Goal: Information Seeking & Learning: Find specific fact

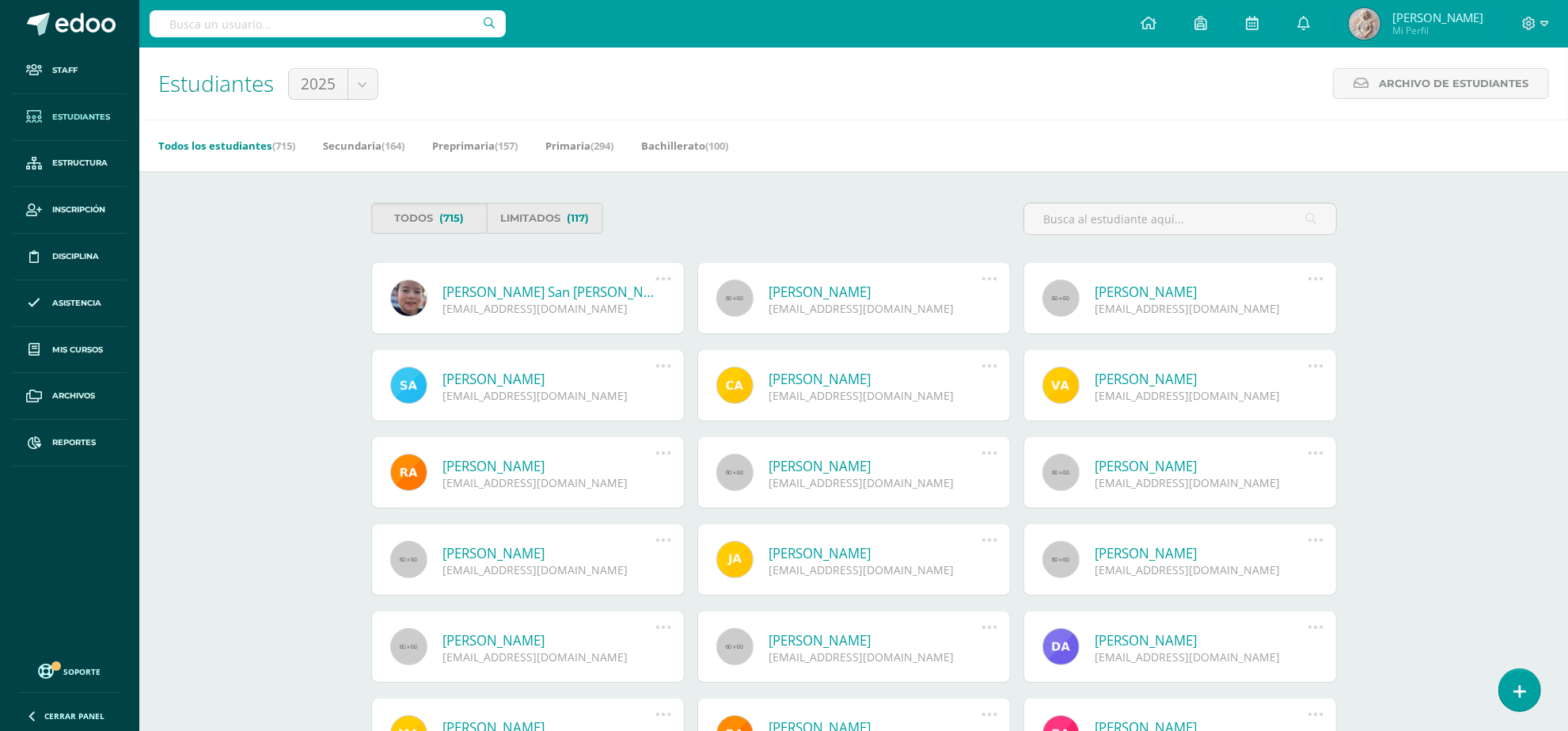
click at [301, 15] on input "text" at bounding box center [327, 24] width 356 height 27
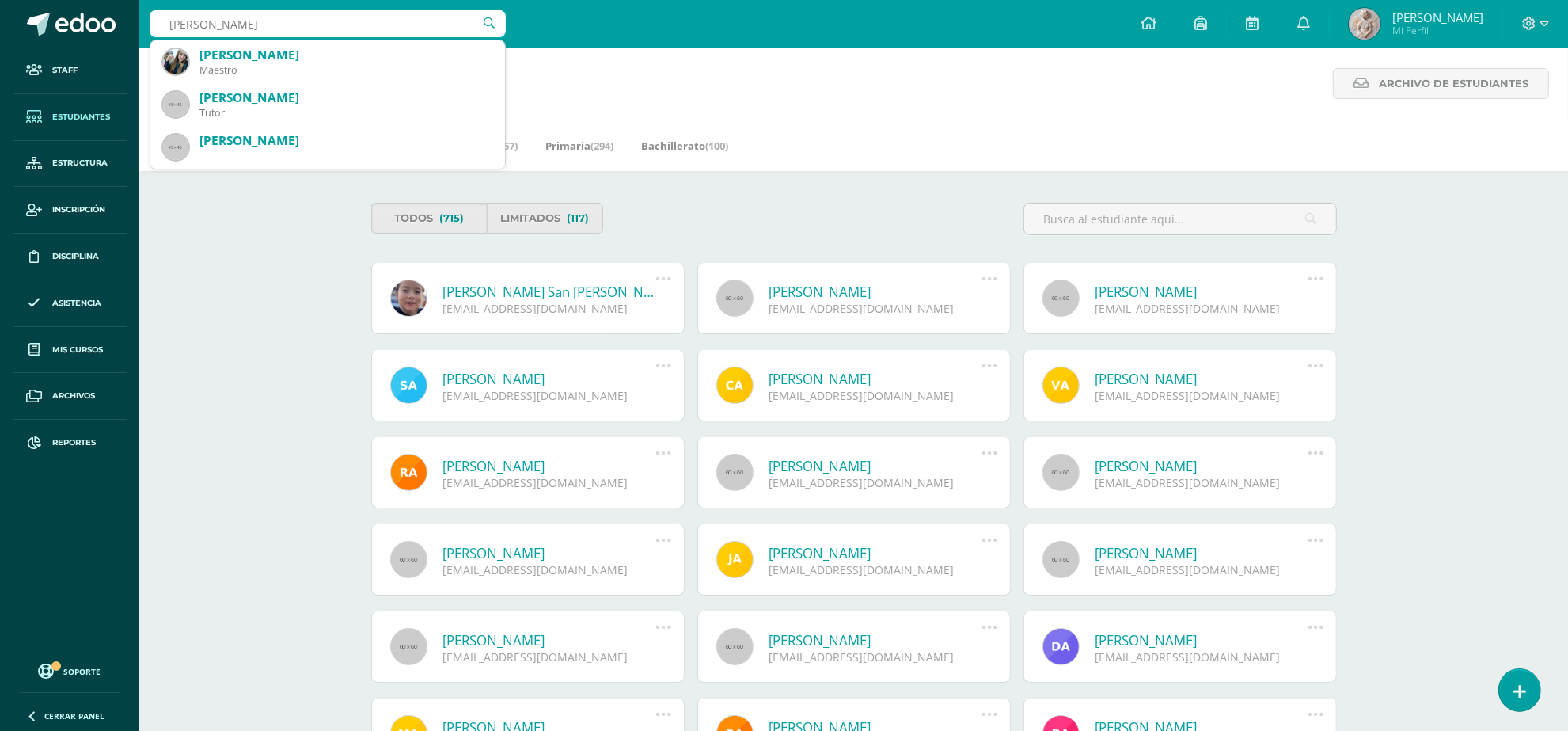
type input "monterola"
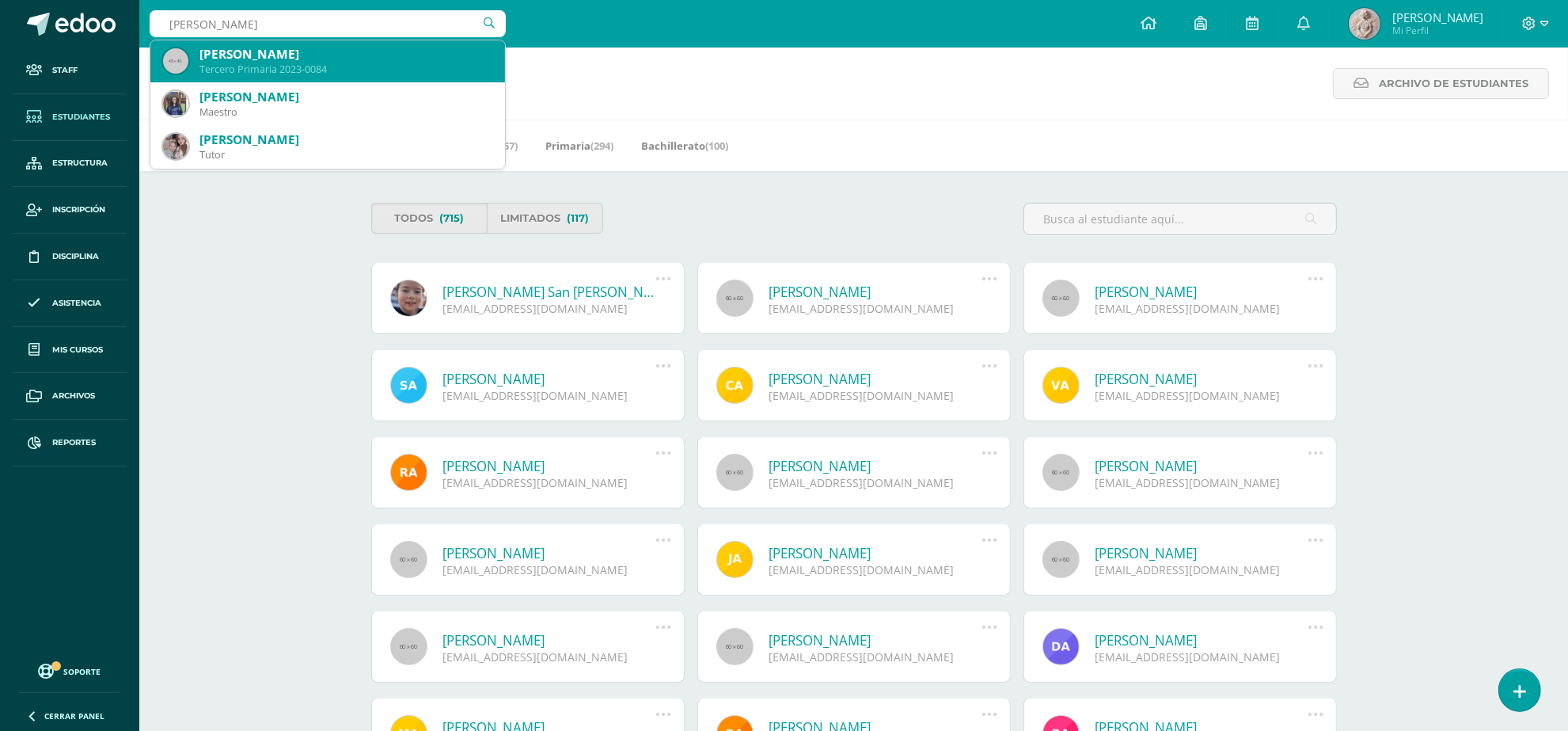
scroll to position [99, 0]
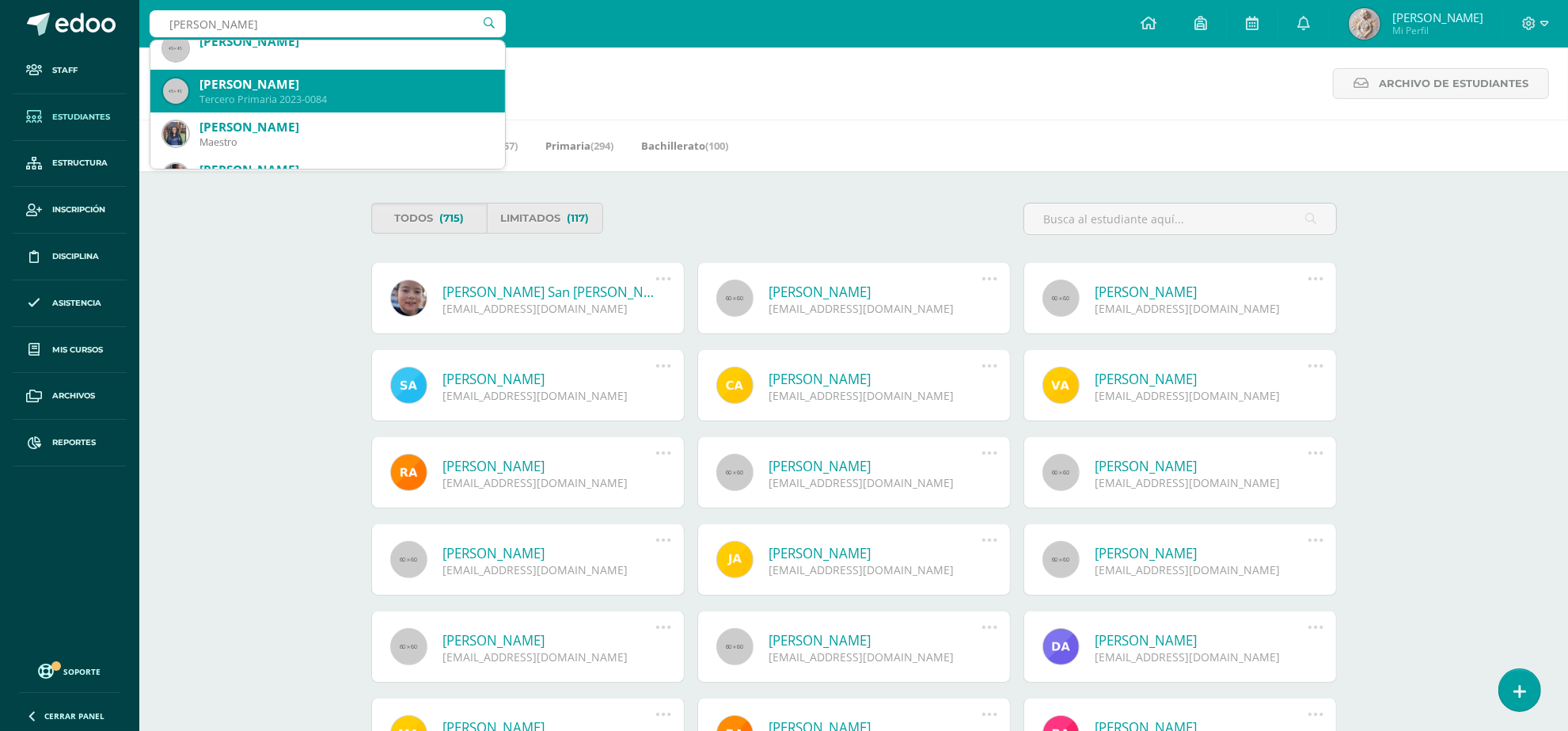
click at [299, 97] on div "Tercero Primaria 2023-0084" at bounding box center [346, 99] width 293 height 14
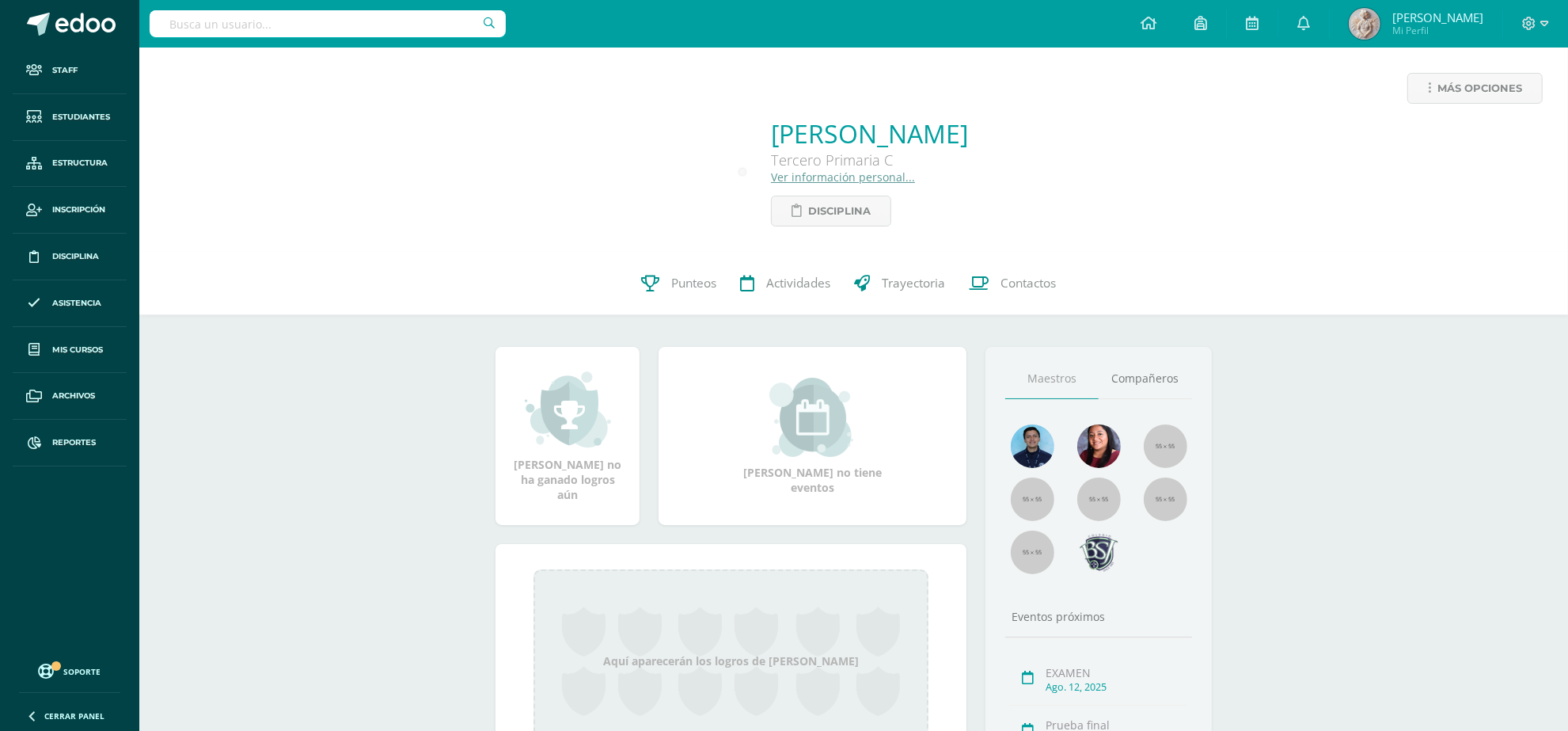
click at [786, 180] on link "Ver información personal..." at bounding box center [842, 177] width 144 height 15
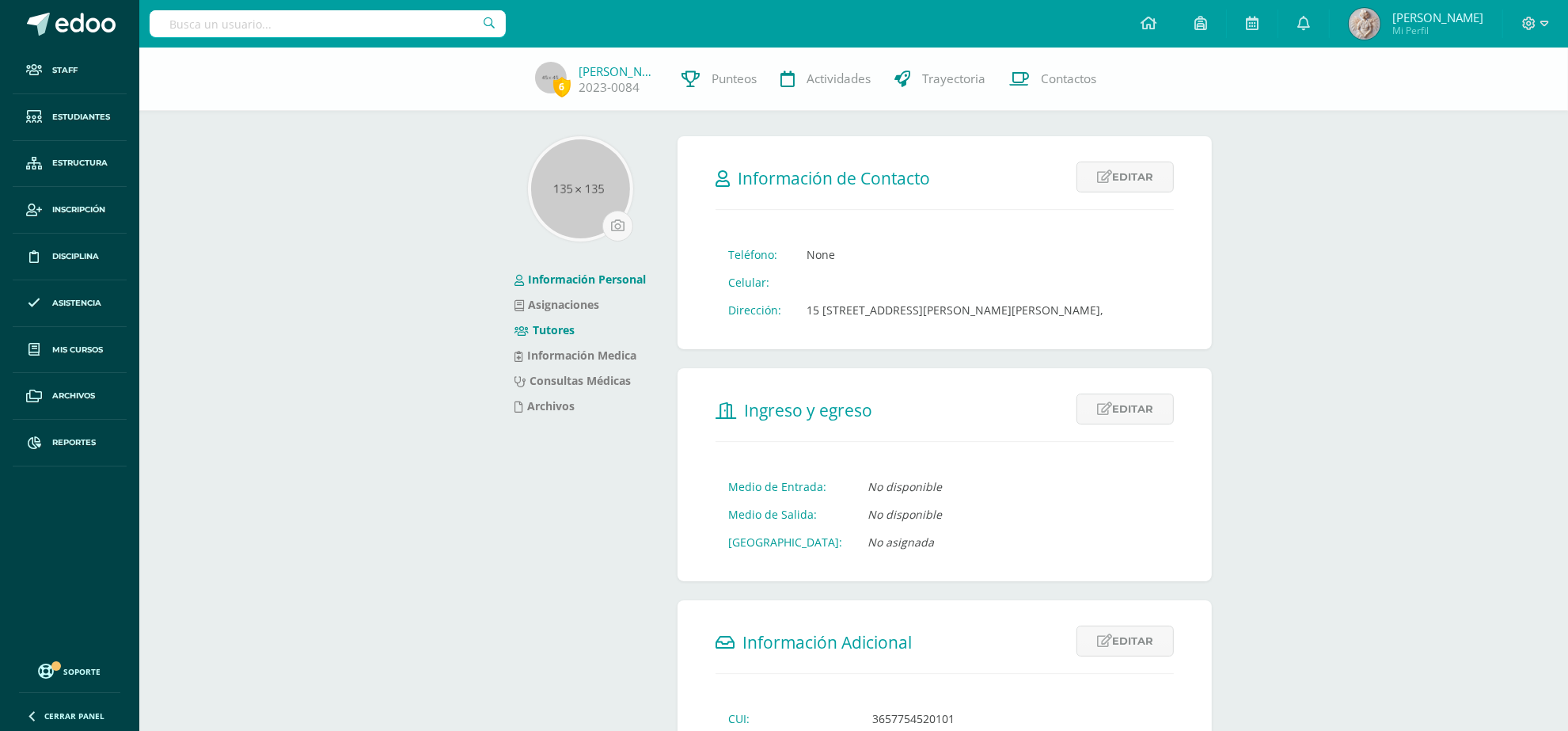
drag, startPoint x: 556, startPoint y: 342, endPoint x: 560, endPoint y: 331, distance: 11.7
click at [558, 343] on li "Información Medica" at bounding box center [581, 355] width 132 height 25
click at [554, 323] on link "Tutores" at bounding box center [545, 330] width 60 height 15
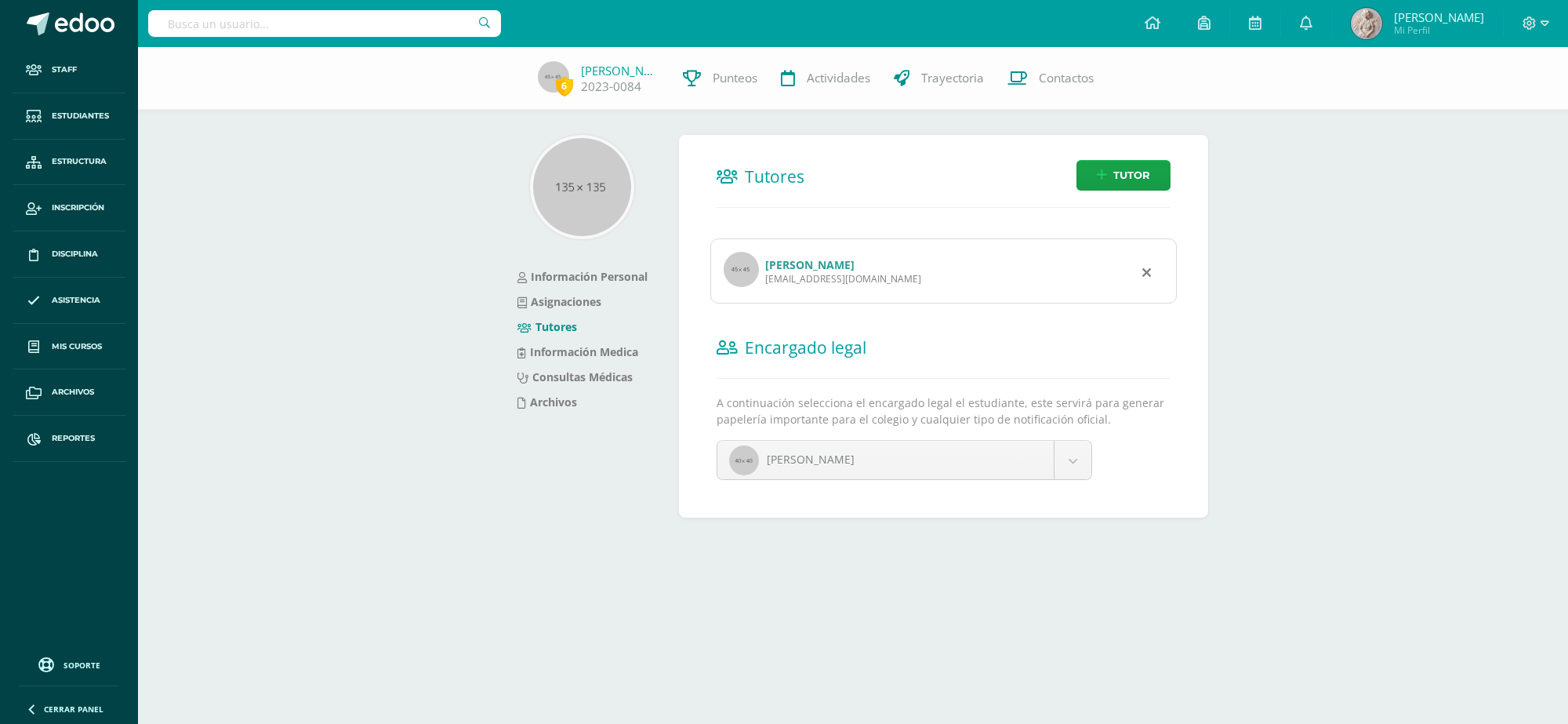
click at [787, 263] on link "Samanta Canel de Monterola" at bounding box center [809, 265] width 89 height 15
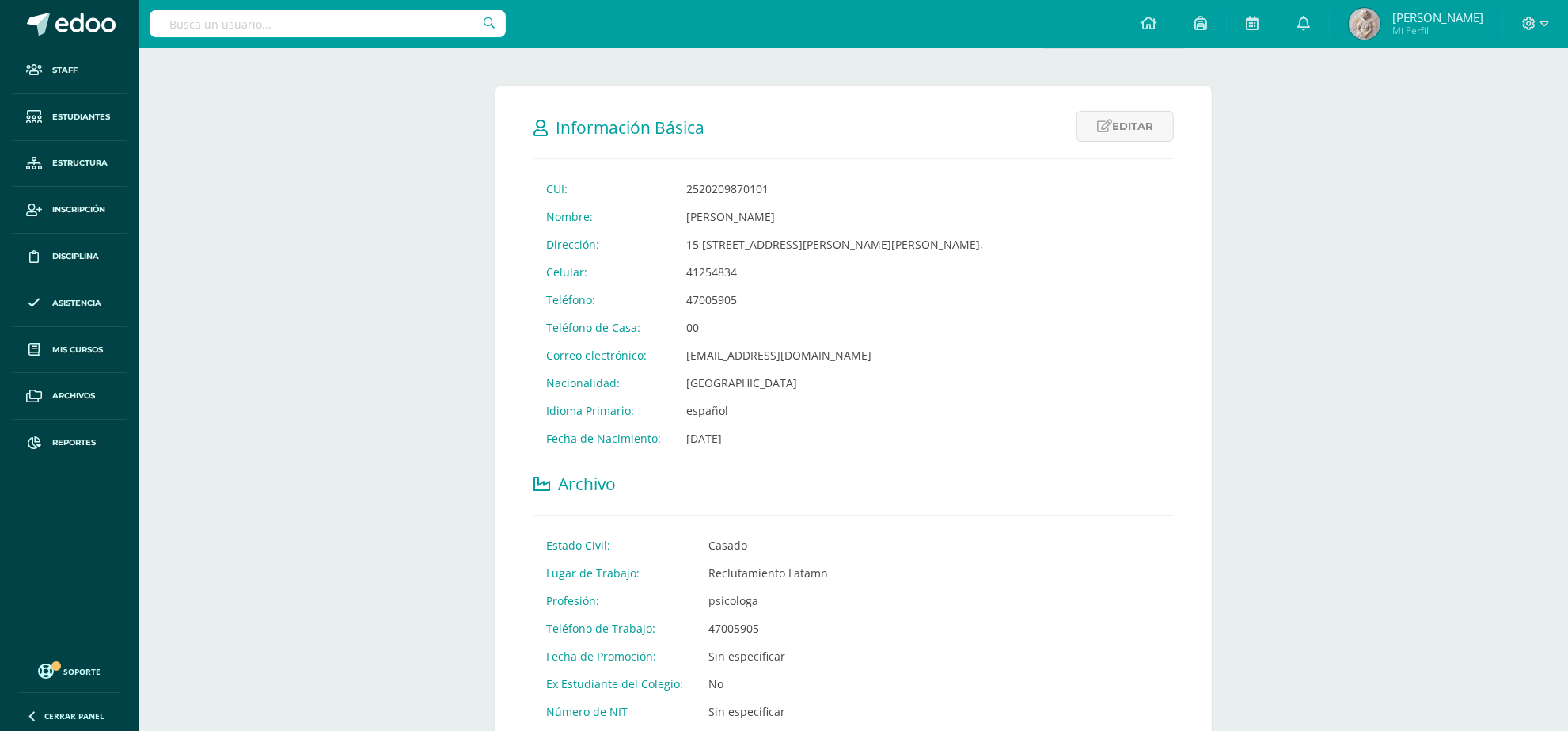
scroll to position [396, 0]
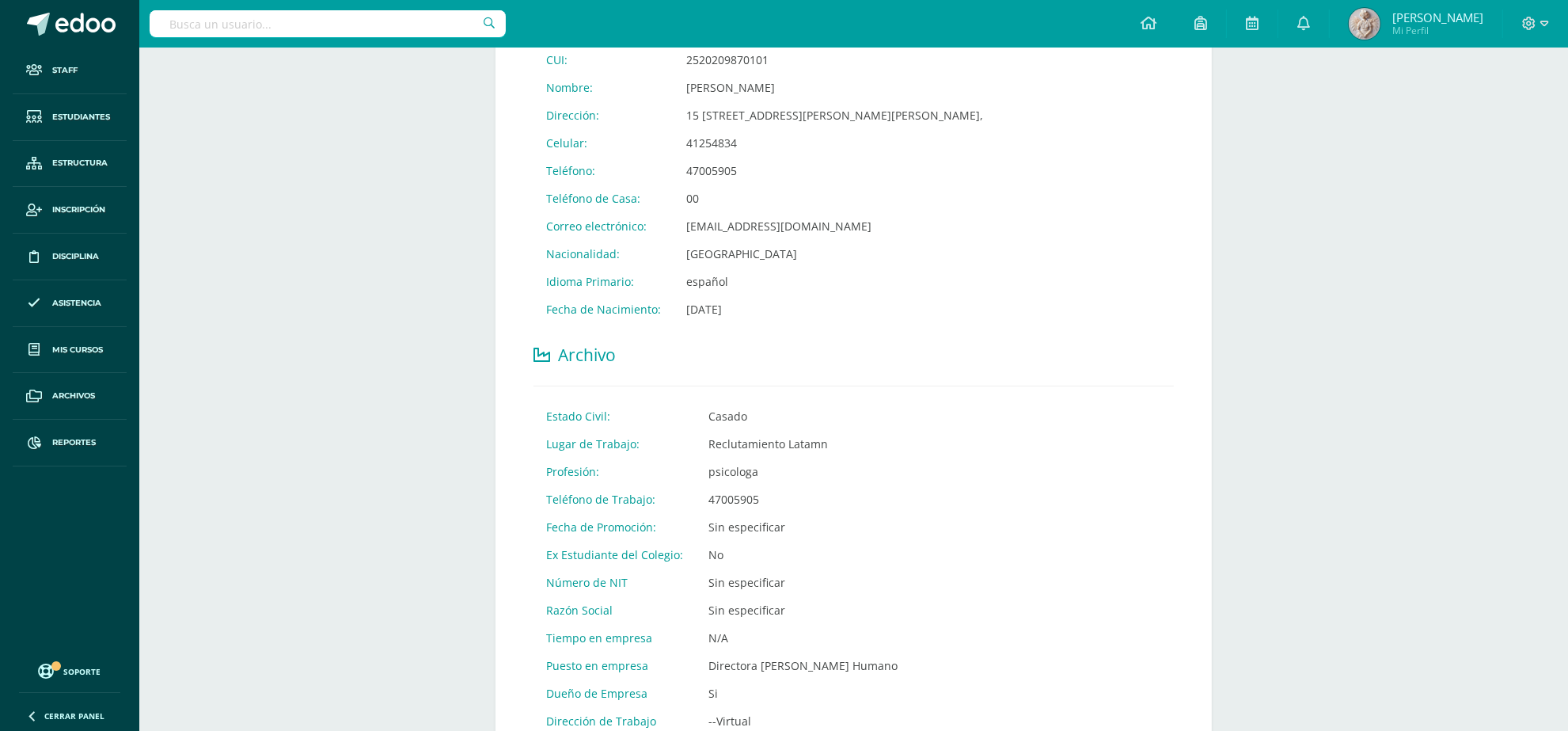
click at [361, 11] on input "text" at bounding box center [327, 24] width 356 height 27
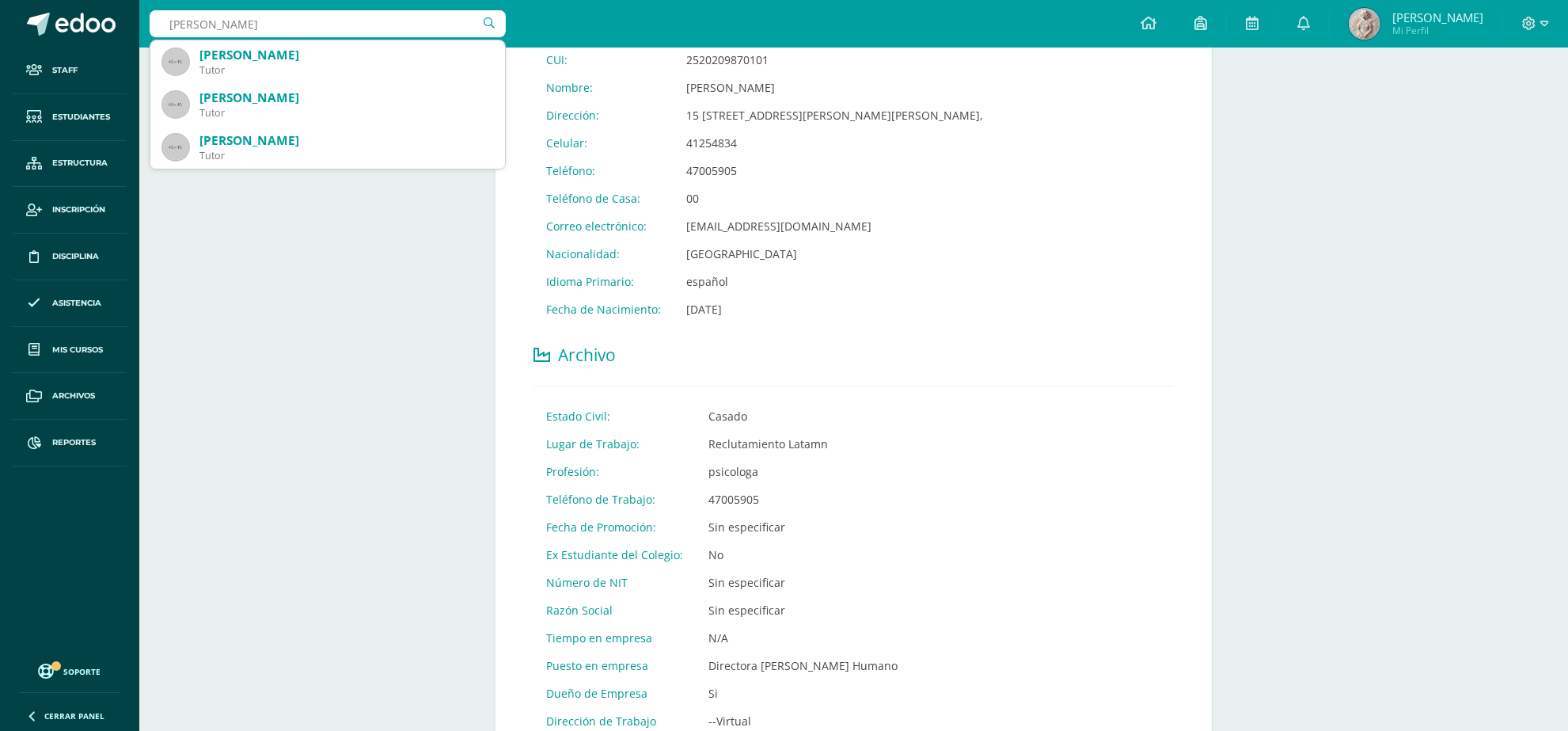
type input "Enrique Perez"
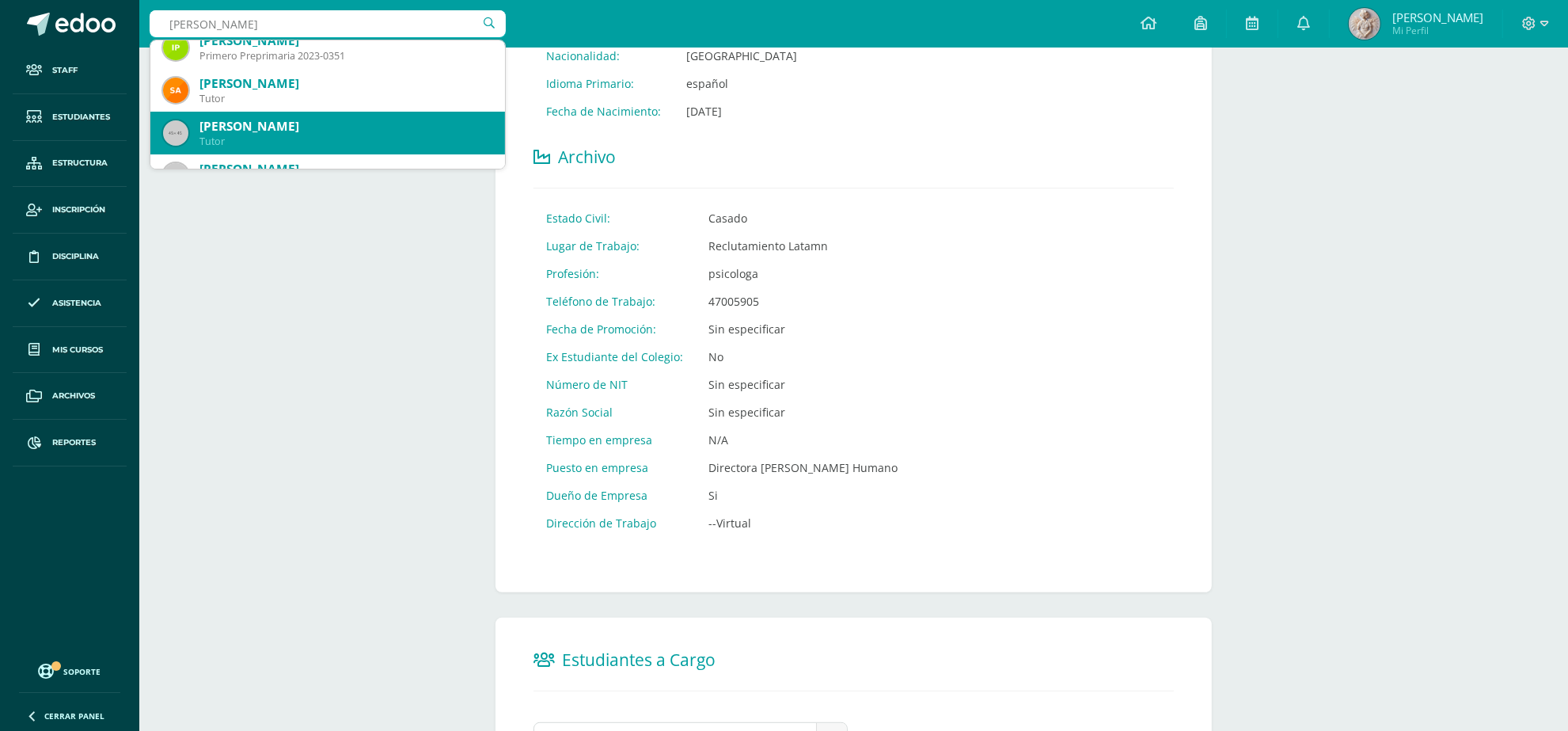
scroll to position [0, 0]
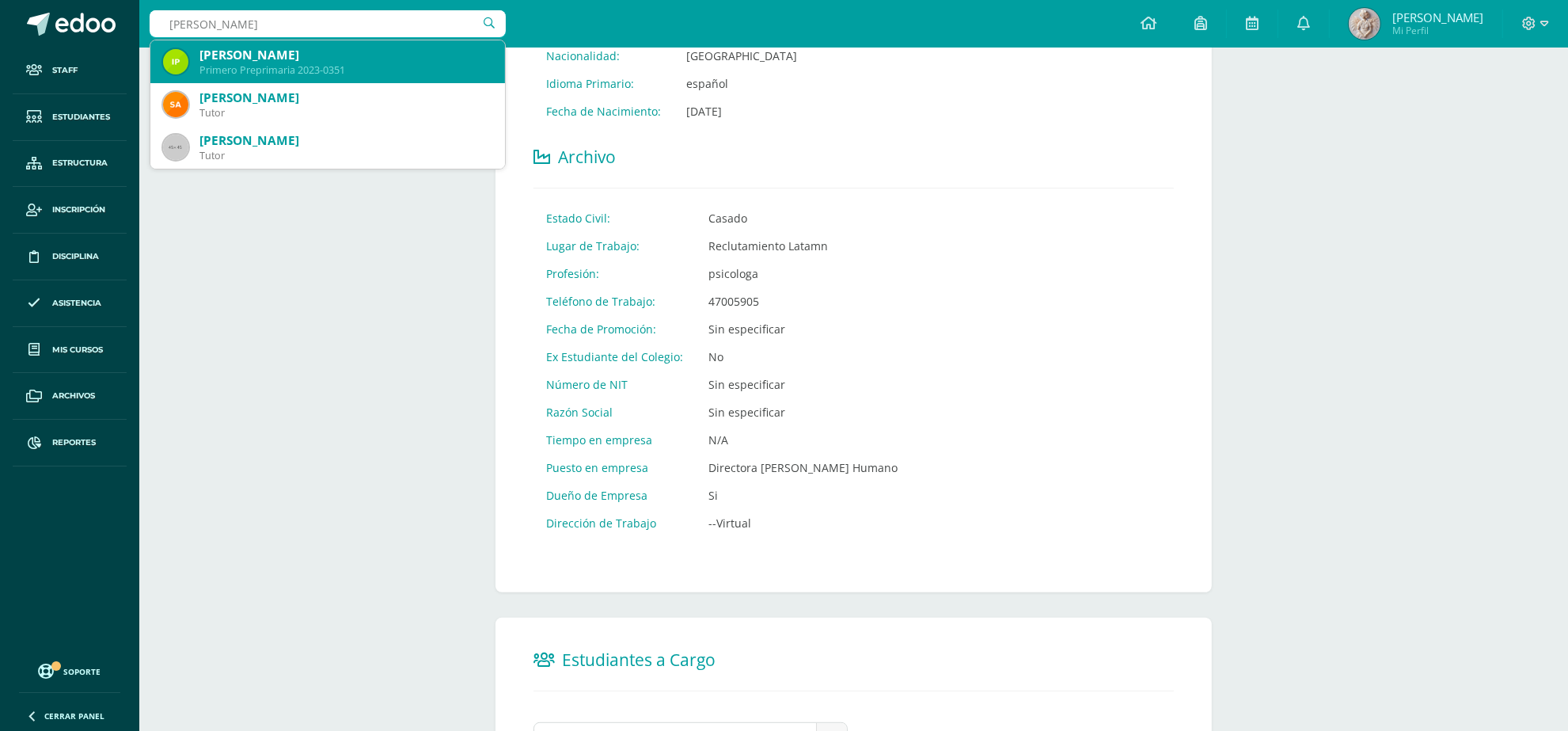
click at [301, 66] on div "Primero Preprimaria 2023-0351" at bounding box center [346, 70] width 293 height 14
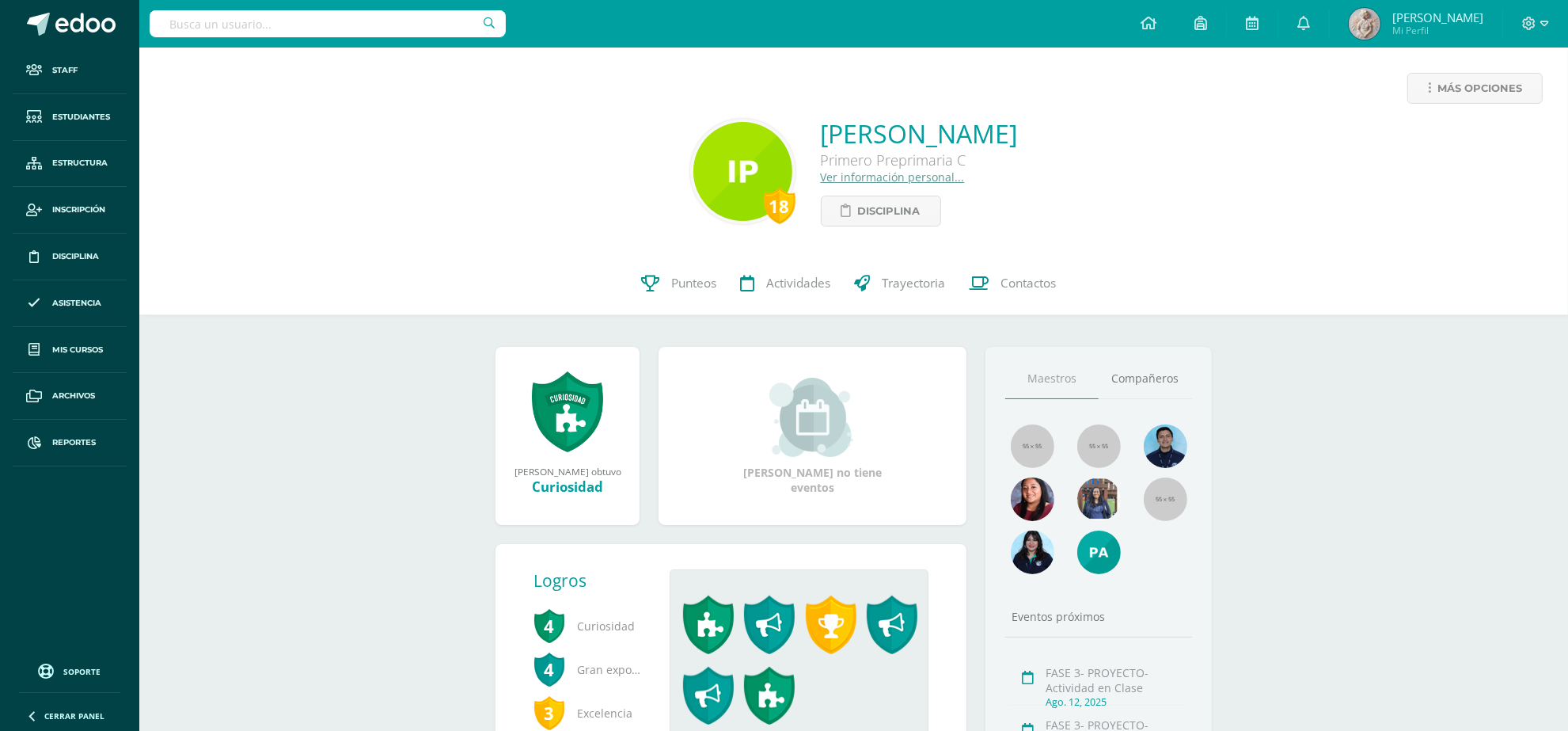
click at [891, 180] on link "Ver información personal..." at bounding box center [892, 177] width 144 height 15
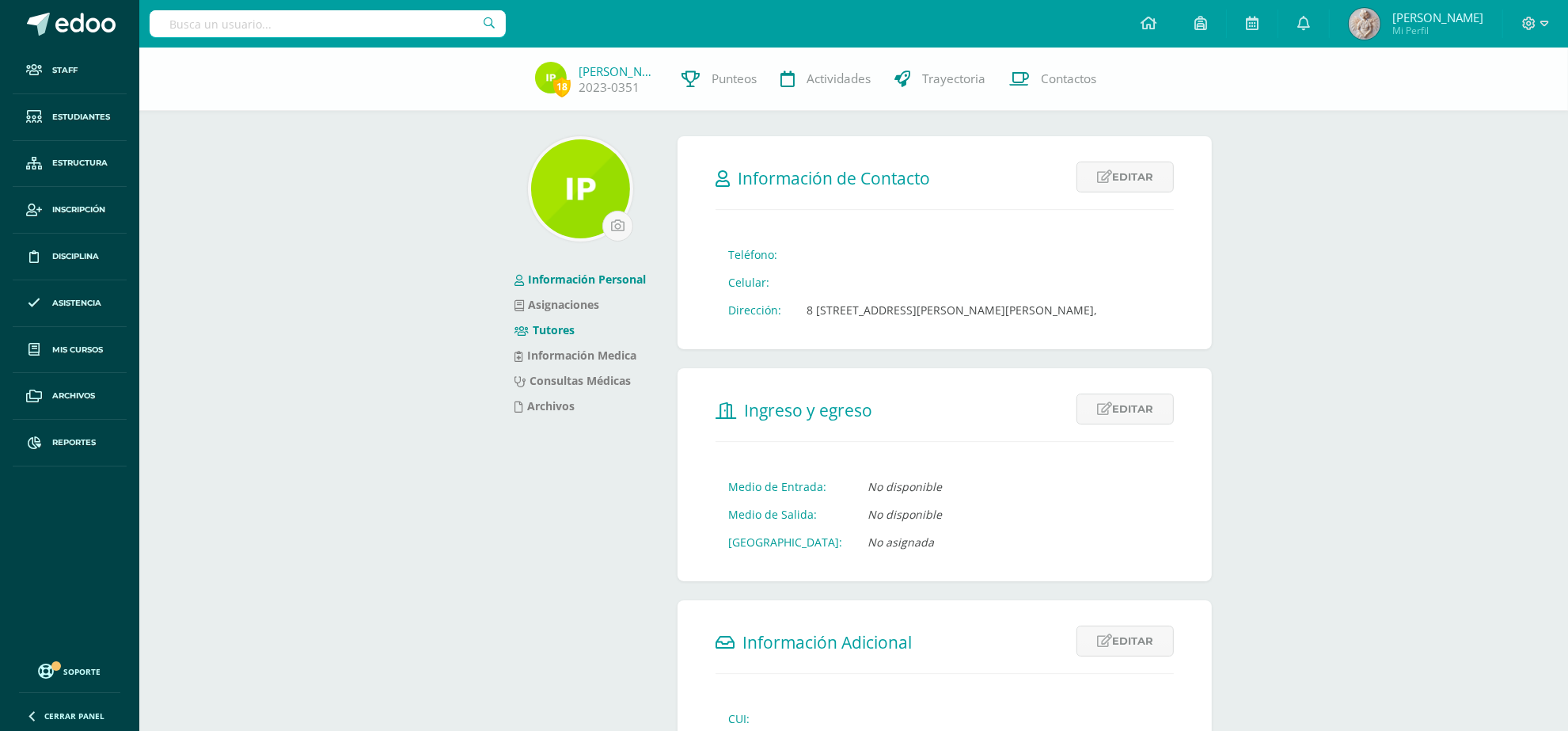
click at [562, 334] on link "Tutores" at bounding box center [545, 330] width 60 height 15
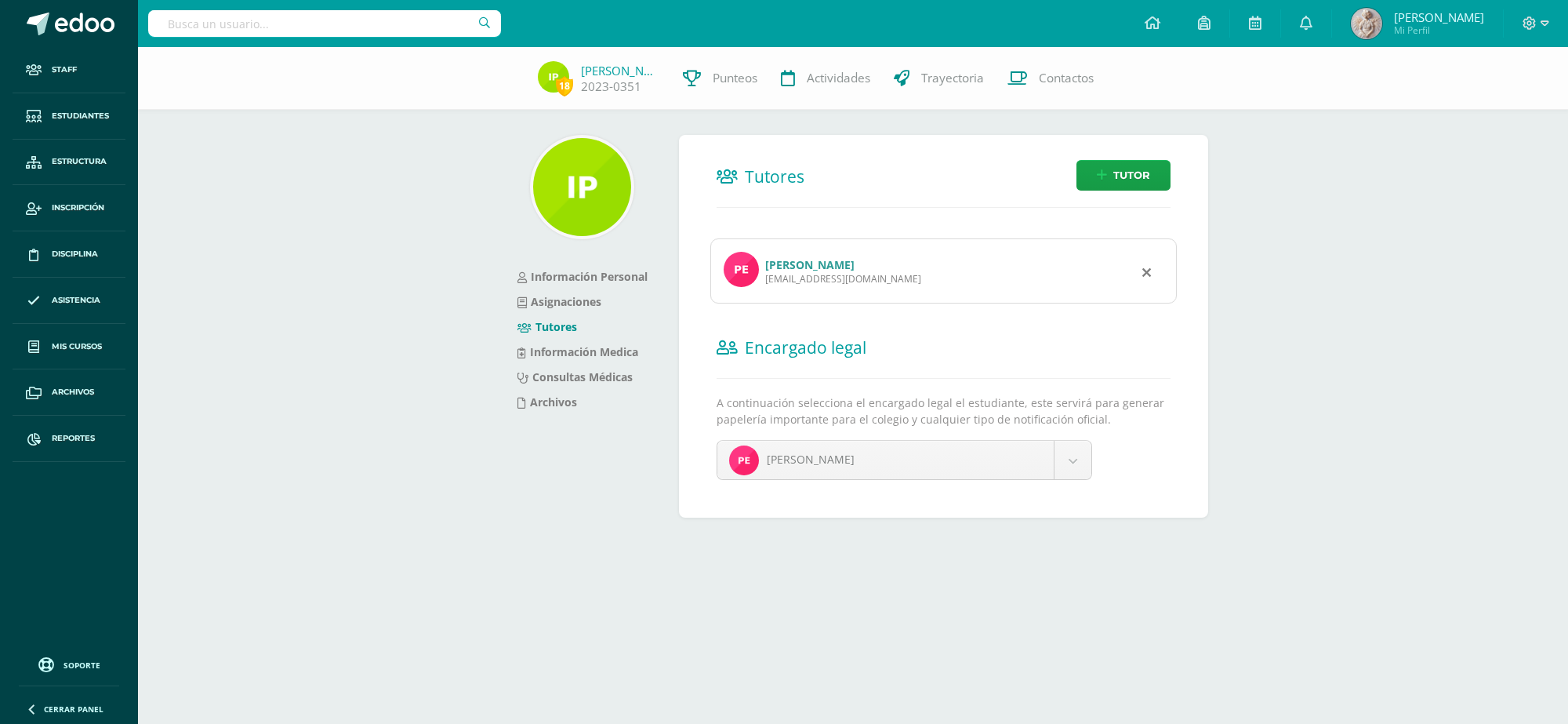
click at [778, 266] on link "Billy Emerson Pérez López" at bounding box center [809, 265] width 89 height 15
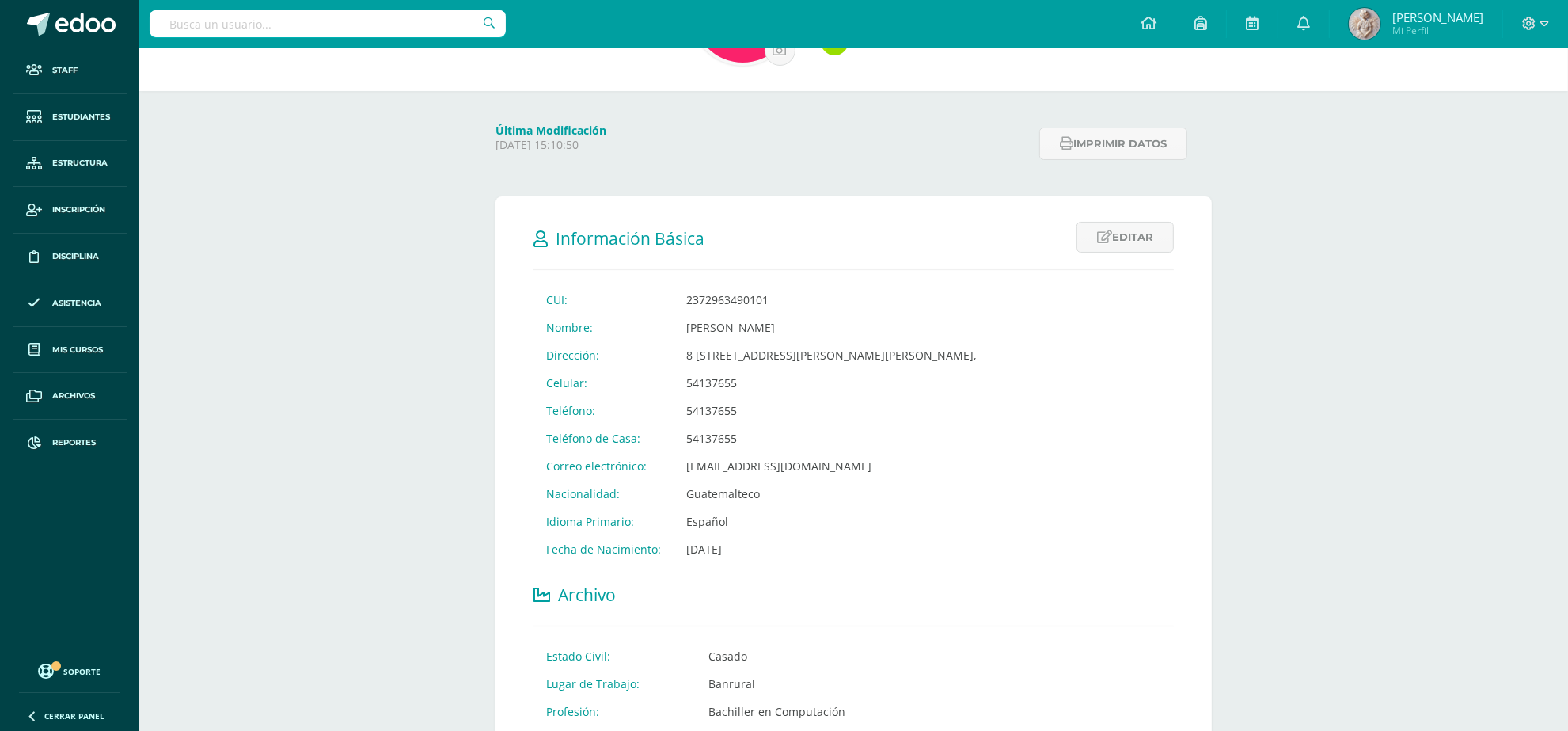
scroll to position [750, 0]
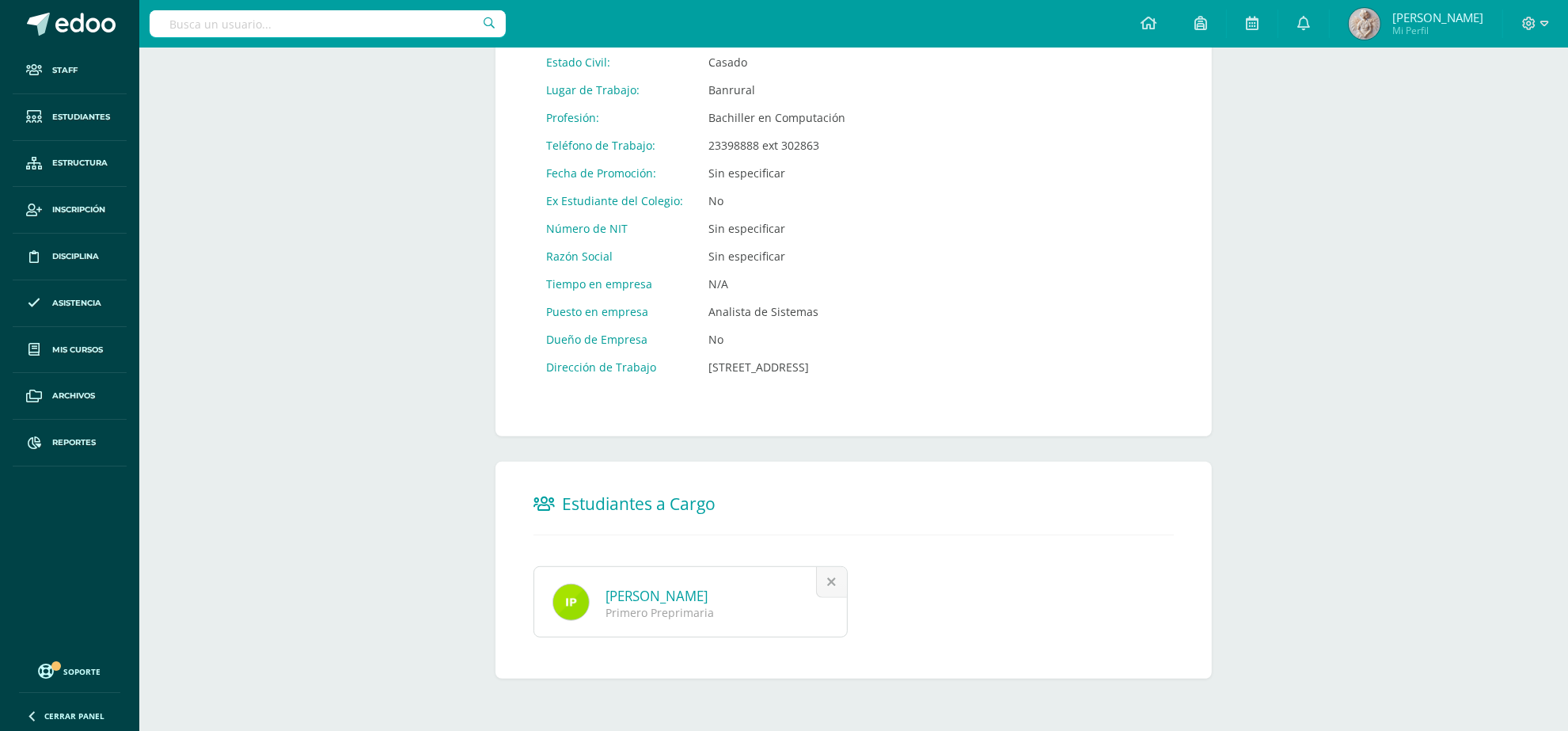
click at [378, 19] on input "text" at bounding box center [327, 24] width 356 height 27
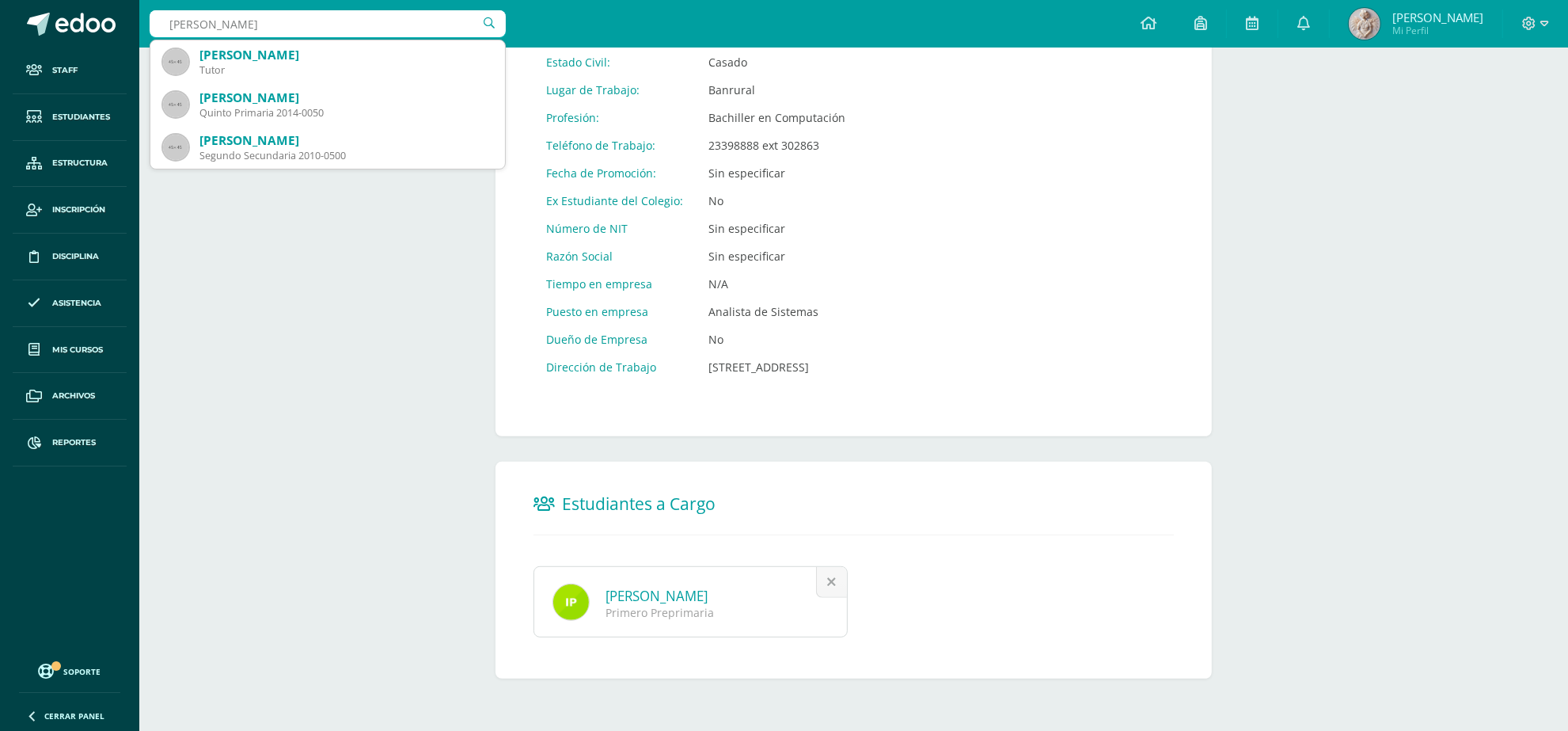
type input "madelin chuta"
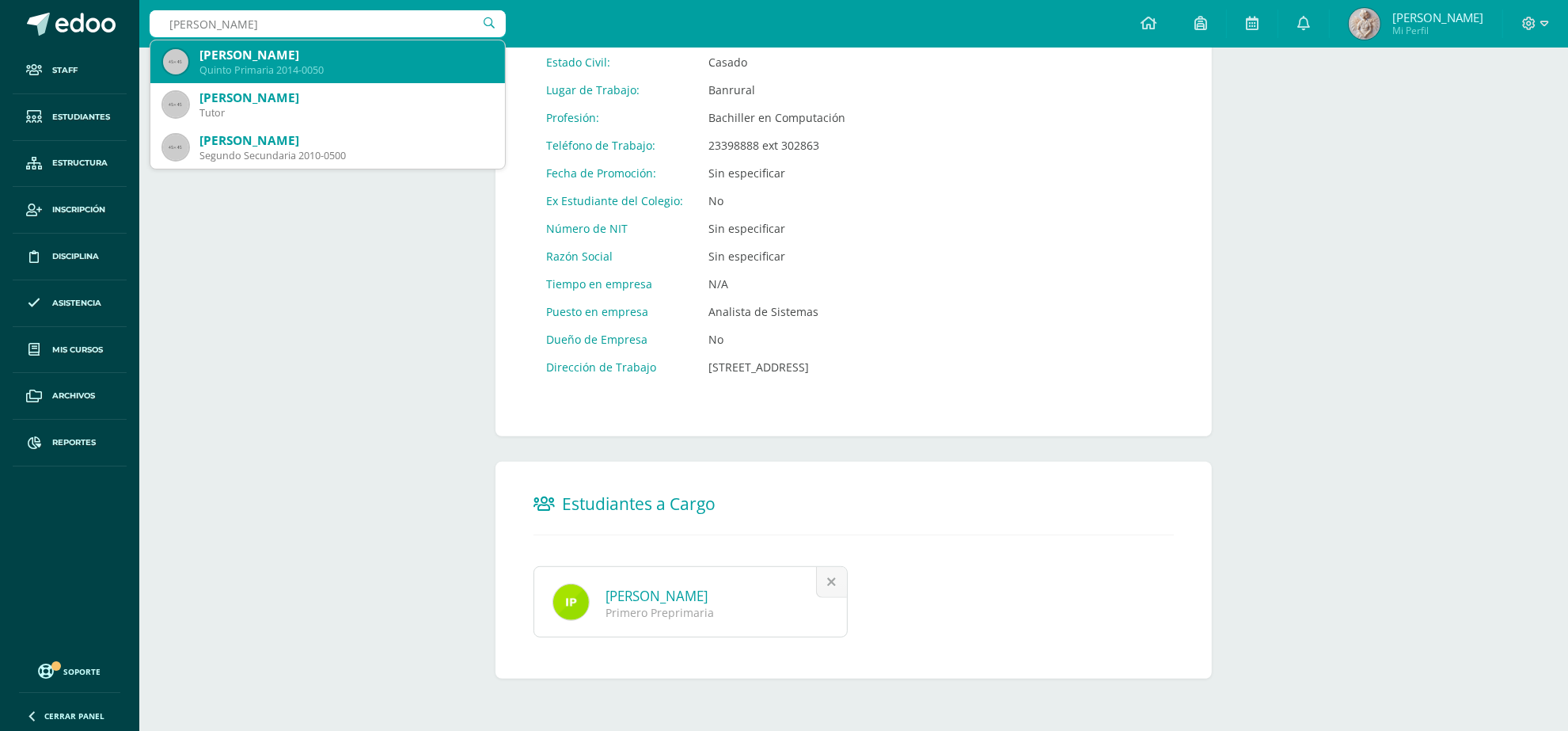
click at [329, 59] on div "Madeline Sofia Chutá Jolón" at bounding box center [346, 55] width 293 height 16
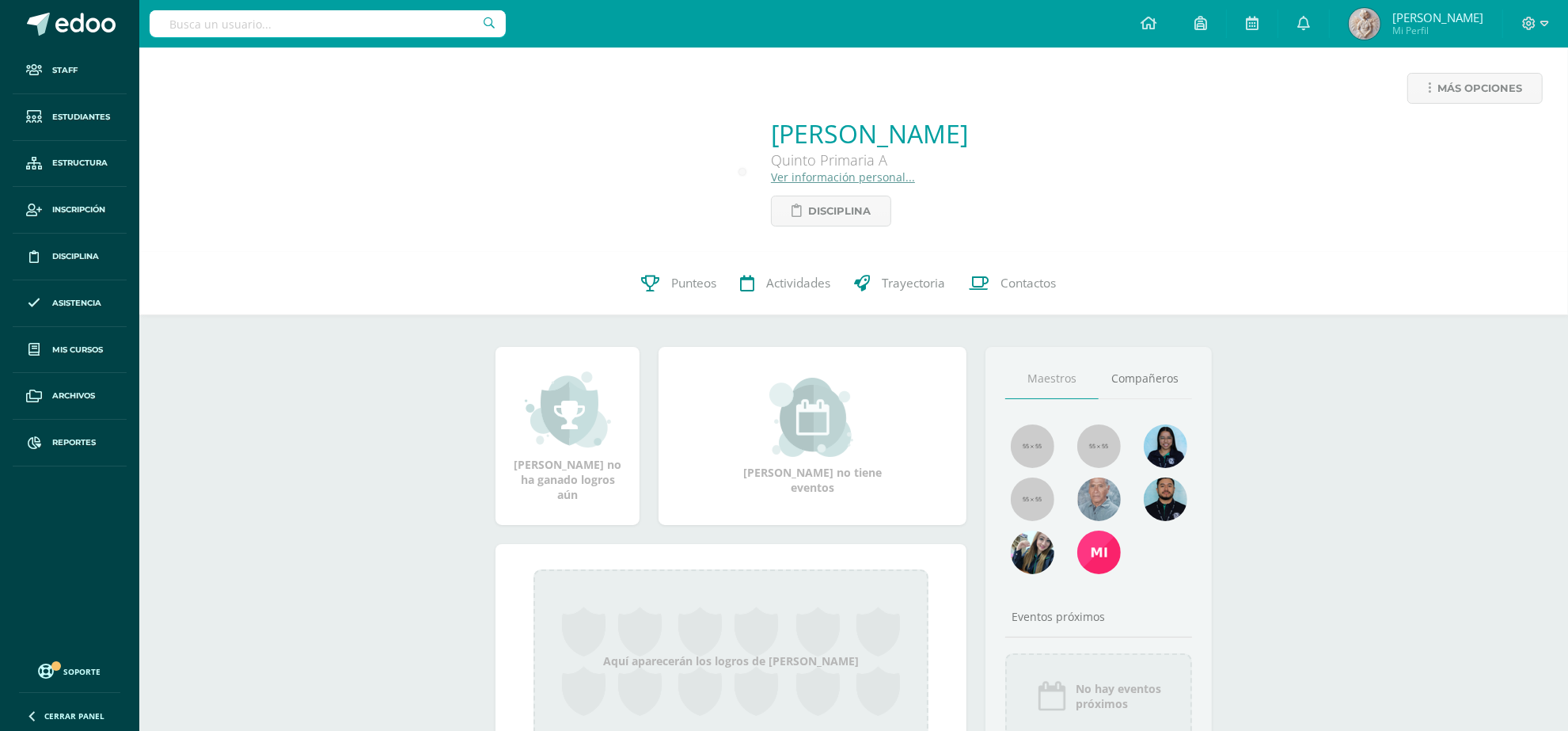
click at [777, 176] on link "Ver información personal..." at bounding box center [842, 177] width 144 height 15
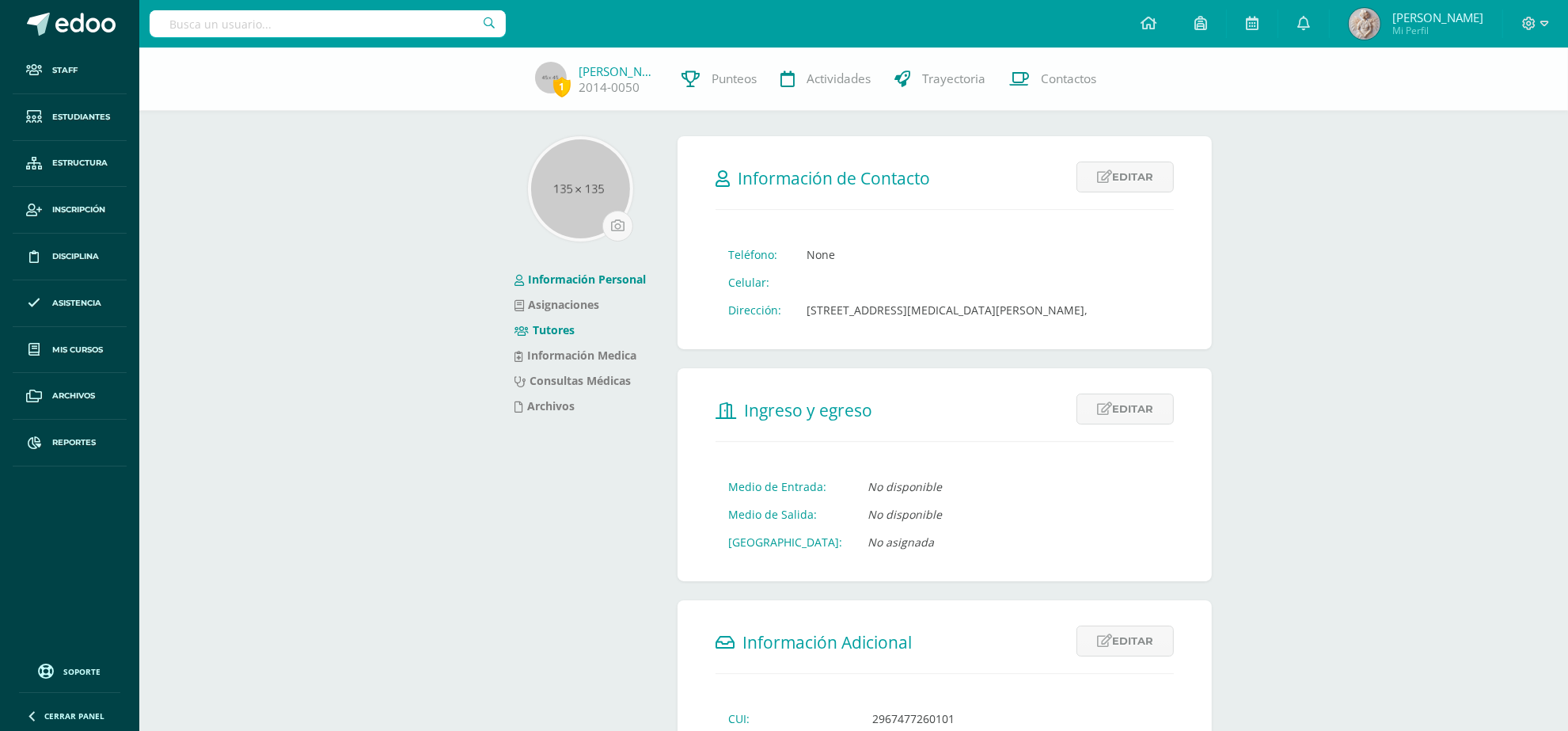
click at [552, 332] on link "Tutores" at bounding box center [545, 330] width 60 height 15
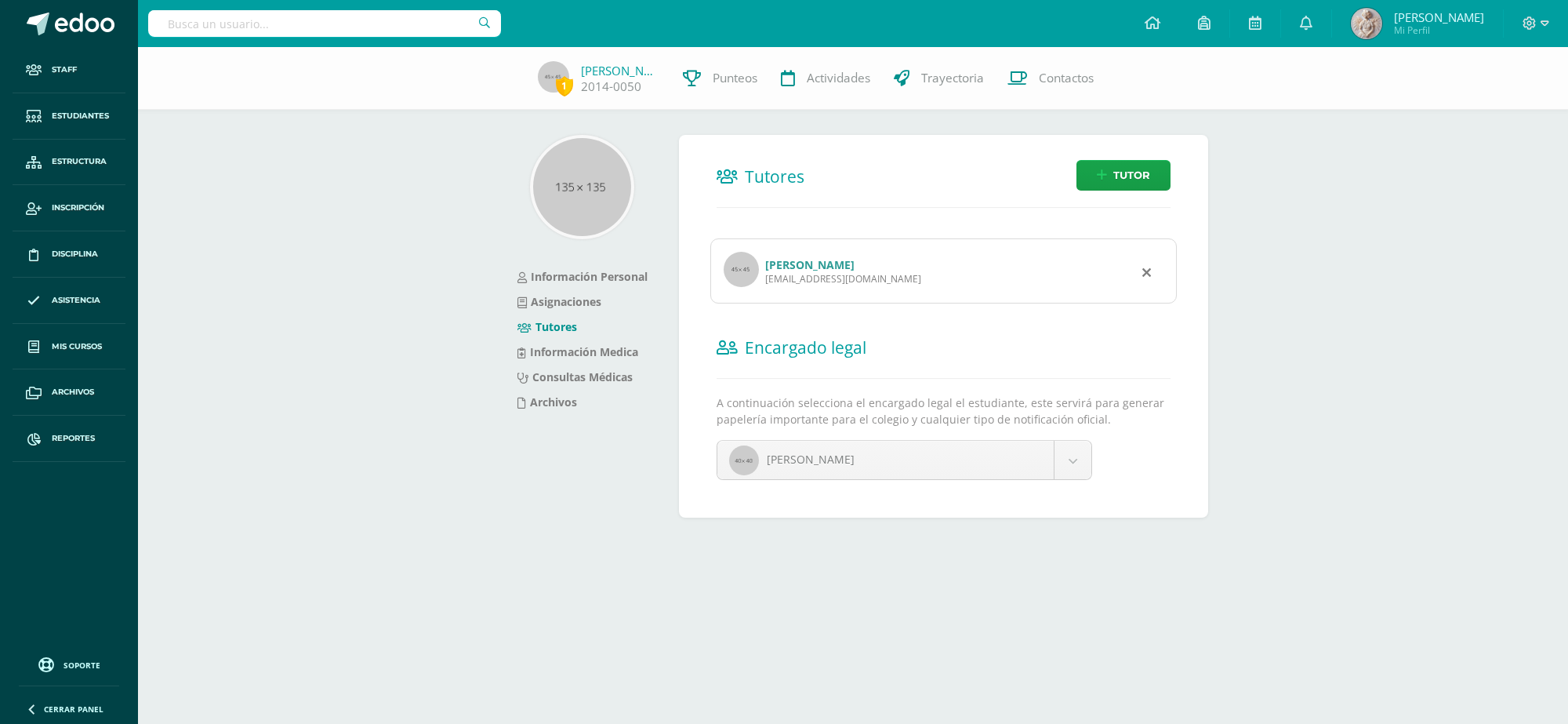
click at [796, 270] on link "[PERSON_NAME]" at bounding box center [809, 265] width 89 height 15
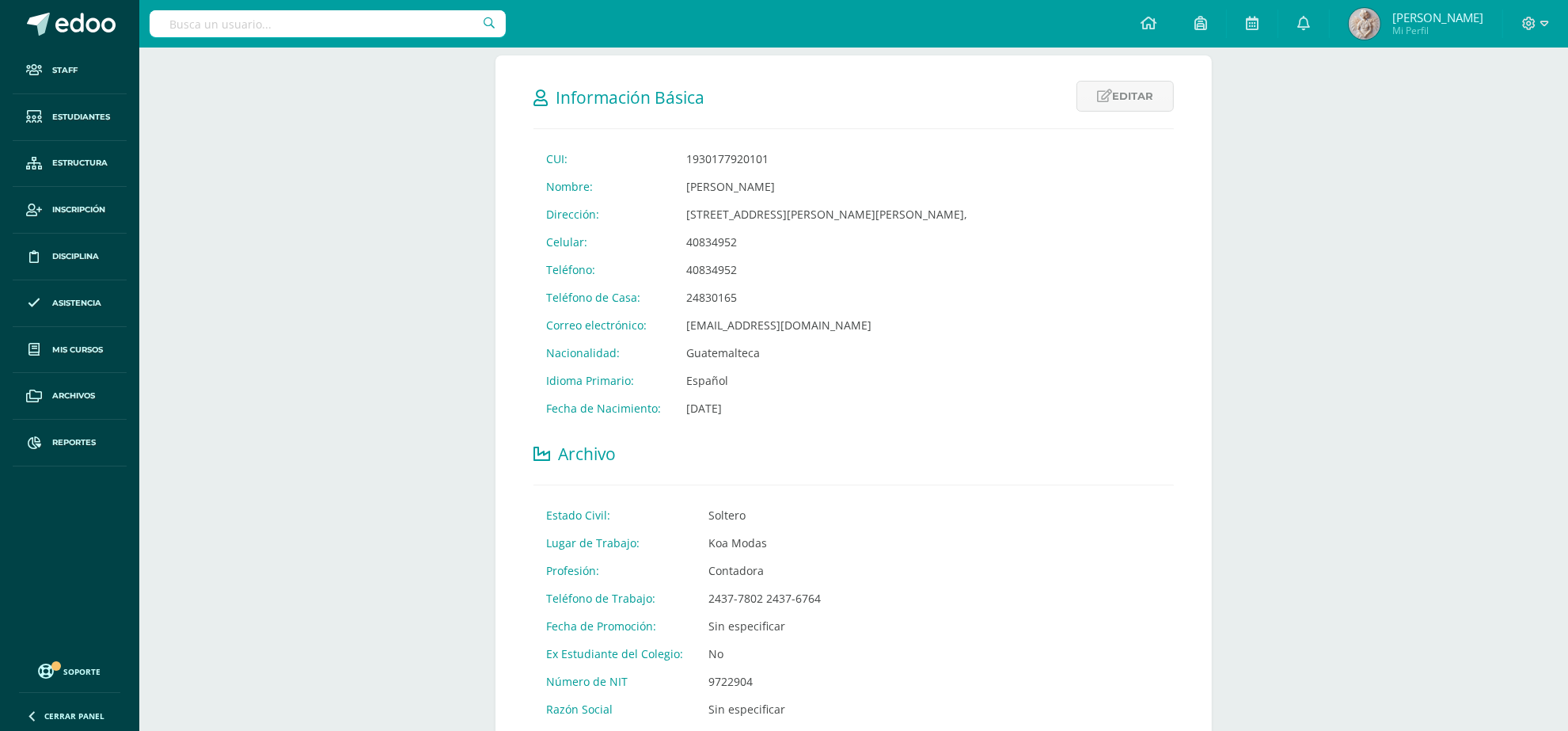
scroll to position [750, 0]
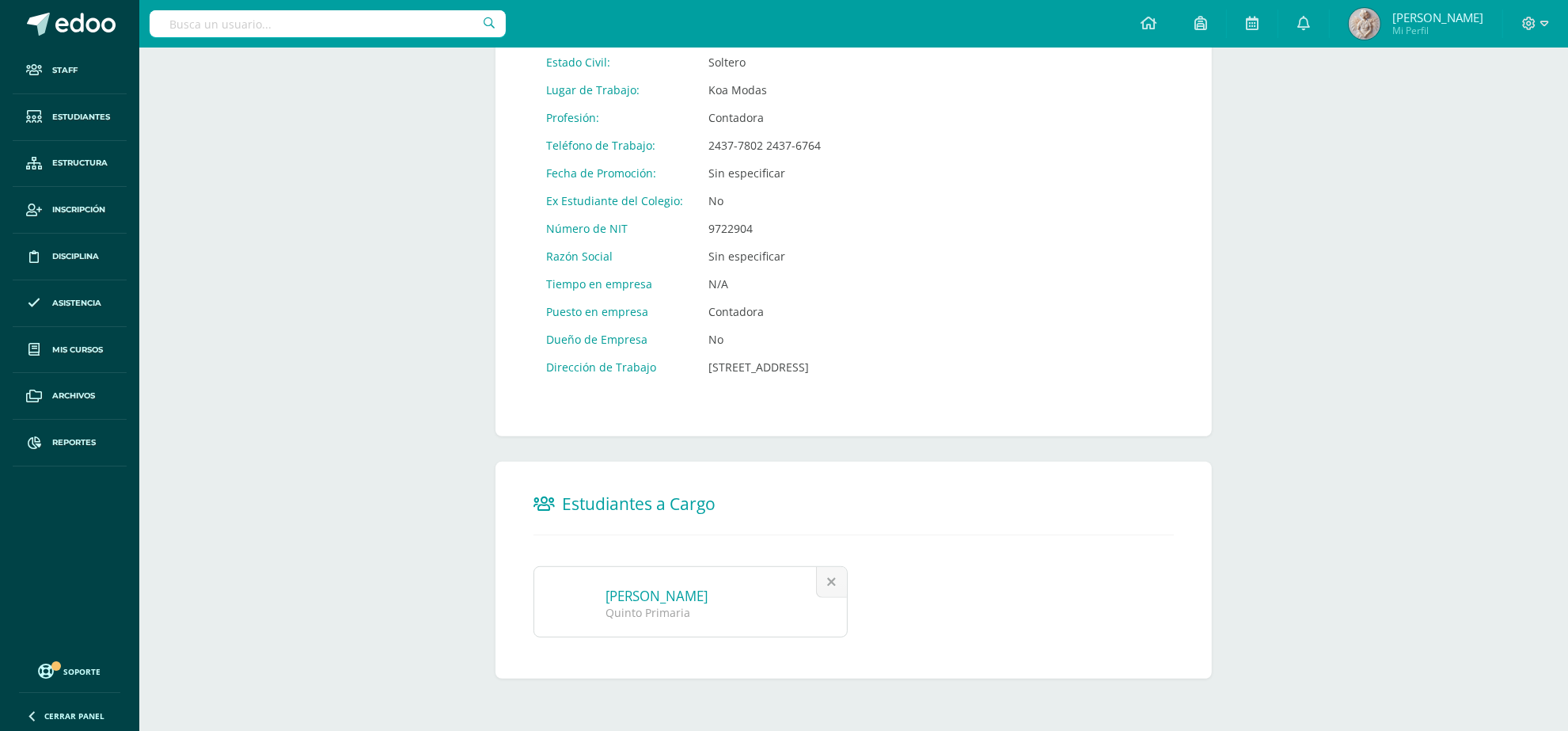
click at [315, 37] on input "text" at bounding box center [327, 24] width 356 height 27
click at [329, 24] on input "text" at bounding box center [327, 24] width 356 height 27
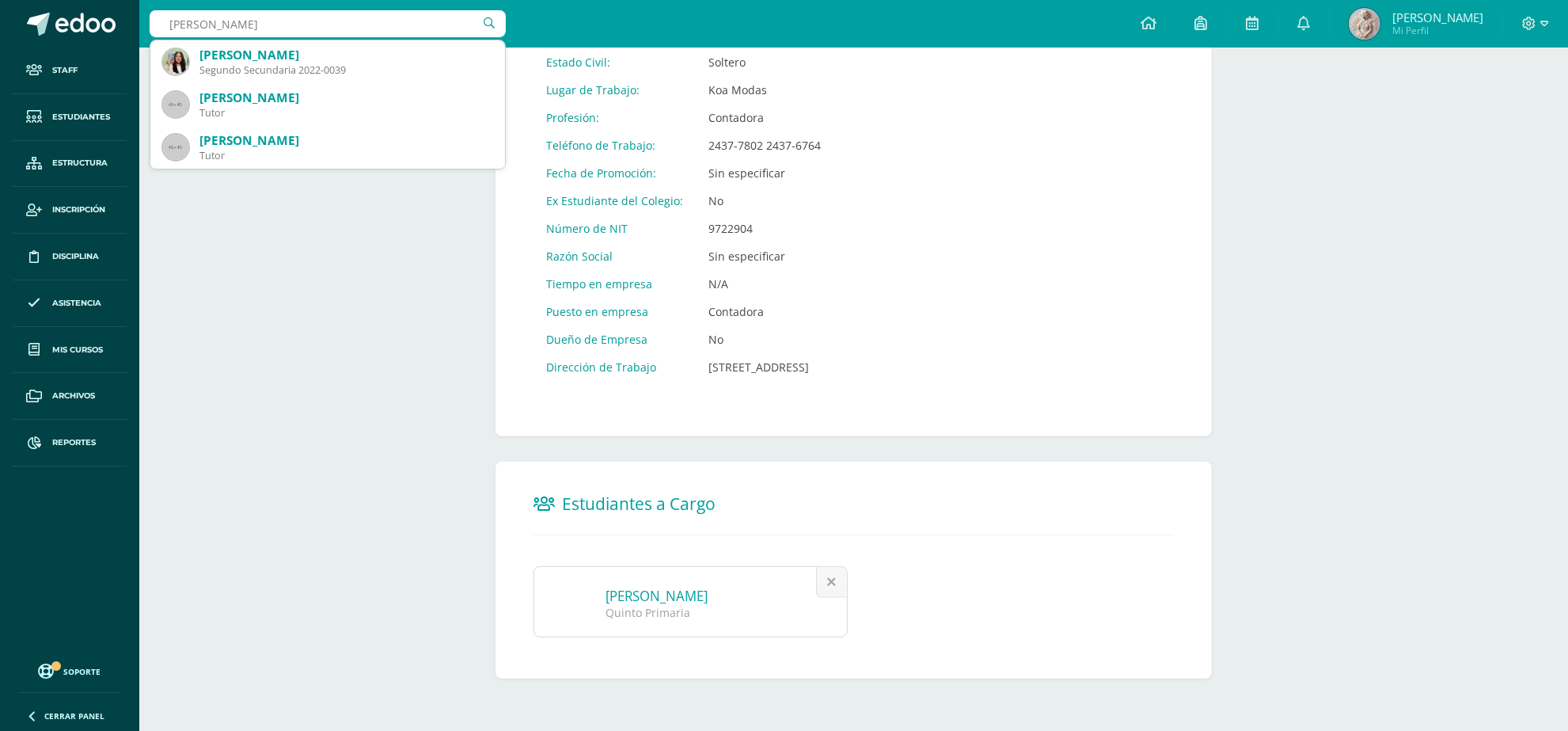
type input "maria jose andrino"
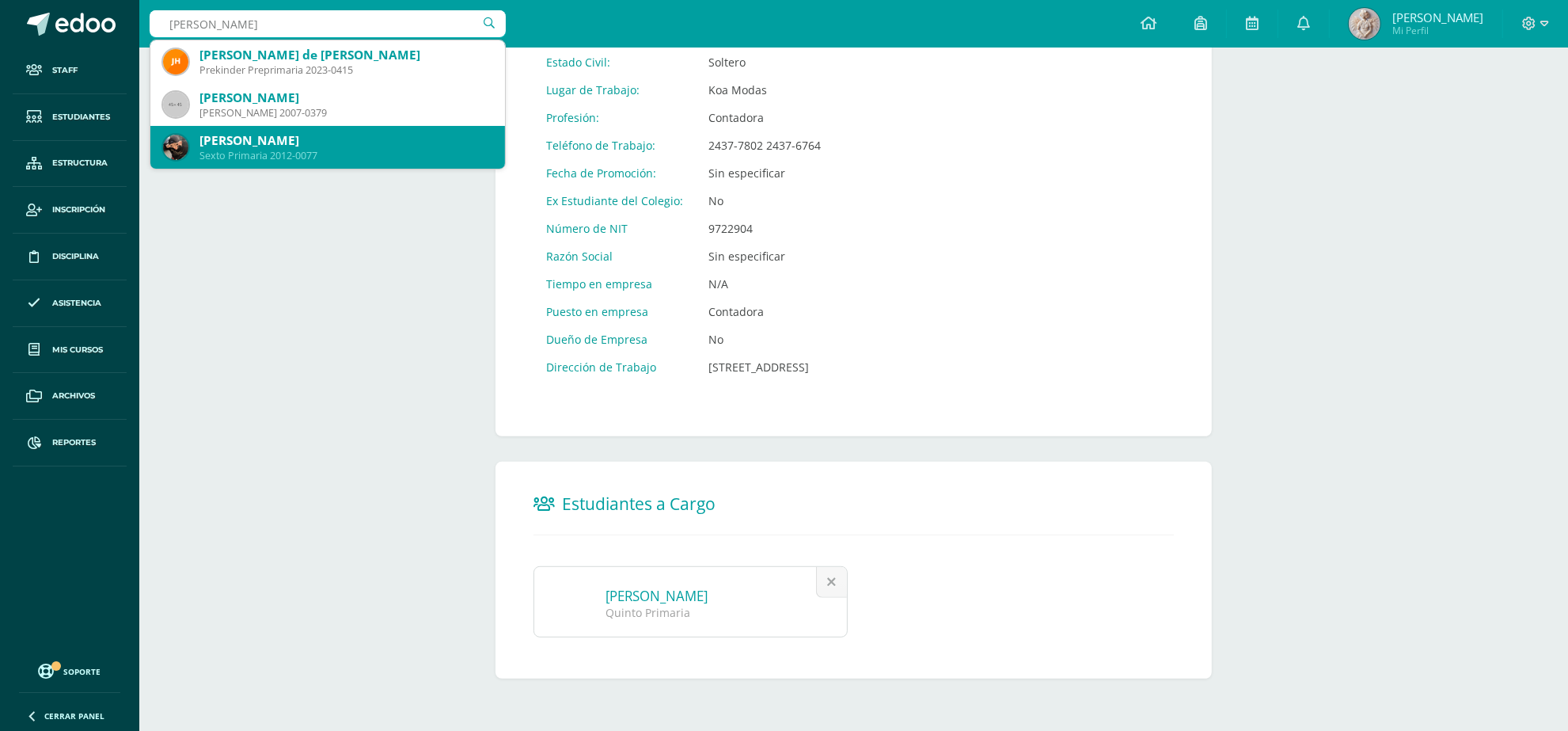
click at [317, 154] on div "Sexto Primaria 2012-0077" at bounding box center [346, 155] width 293 height 14
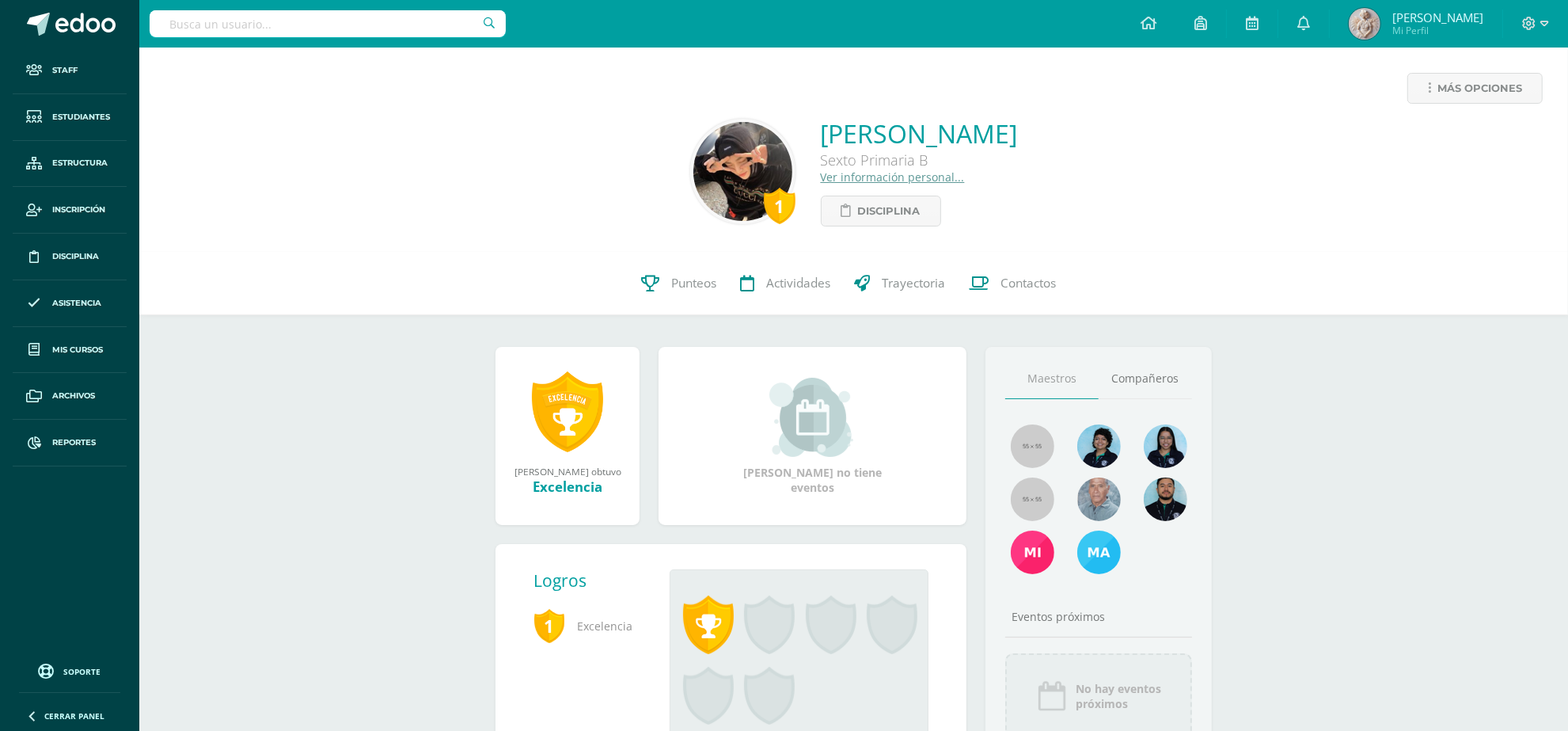
click at [821, 179] on link "Ver información personal..." at bounding box center [892, 177] width 144 height 15
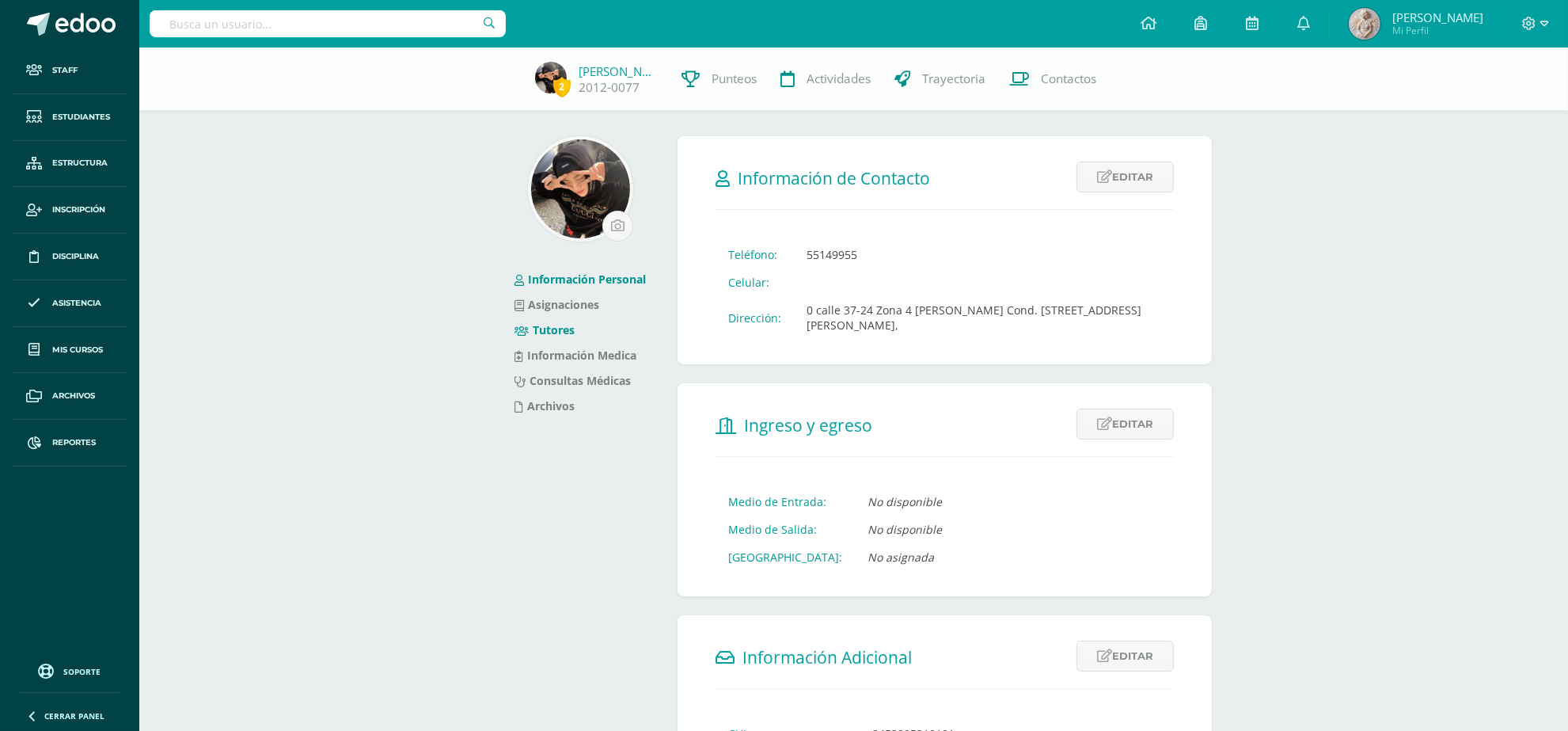
click at [548, 331] on link "Tutores" at bounding box center [545, 330] width 60 height 15
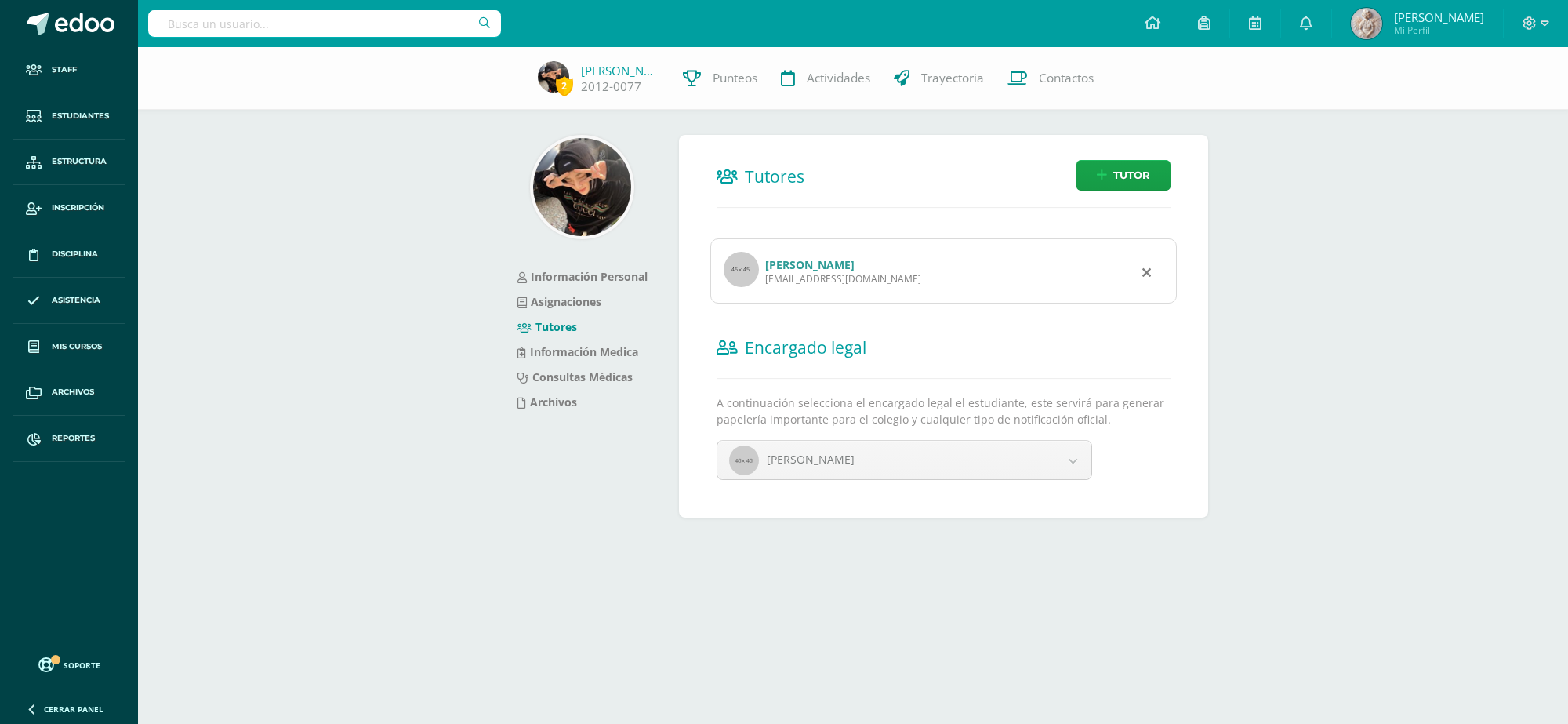
click at [829, 268] on link "[PERSON_NAME]" at bounding box center [809, 265] width 89 height 15
